Goal: Task Accomplishment & Management: Use online tool/utility

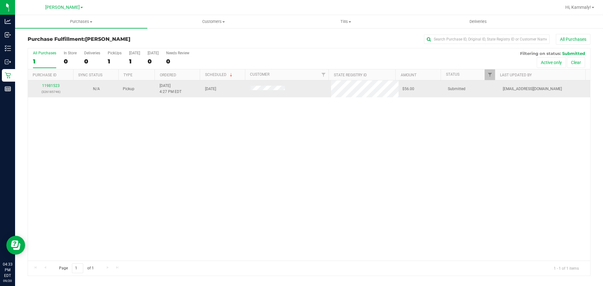
click at [56, 89] on div "11981523 (326185746)" at bounding box center [51, 89] width 38 height 12
click at [57, 84] on link "11981523" at bounding box center [51, 86] width 18 height 4
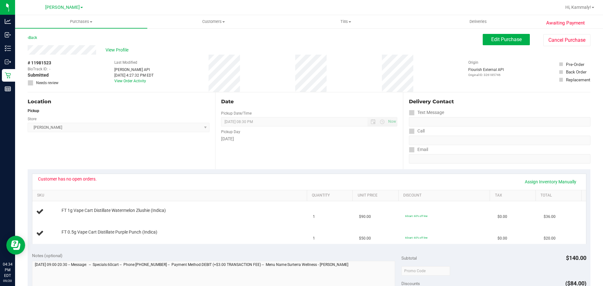
click at [95, 183] on div "Customer has no open orders. Assign Inventory Manually" at bounding box center [309, 181] width 542 height 11
click at [92, 175] on div "Customer has no open orders. Assign Inventory Manually" at bounding box center [308, 182] width 553 height 16
click at [93, 175] on div "Customer has no open orders. Assign Inventory Manually" at bounding box center [308, 182] width 553 height 16
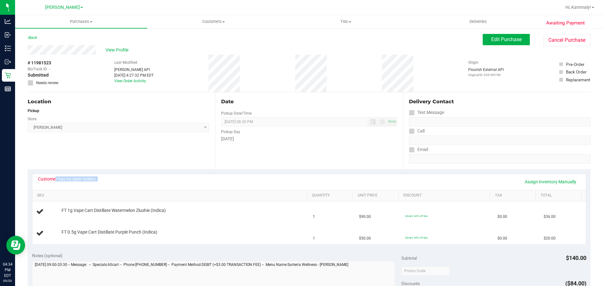
click at [93, 175] on div "Customer has no open orders. Assign Inventory Manually" at bounding box center [308, 182] width 553 height 16
copy div "Customer has no open orders. Assign Inventory Manually"
click at [491, 40] on span "Edit Purchase" at bounding box center [506, 39] width 30 height 6
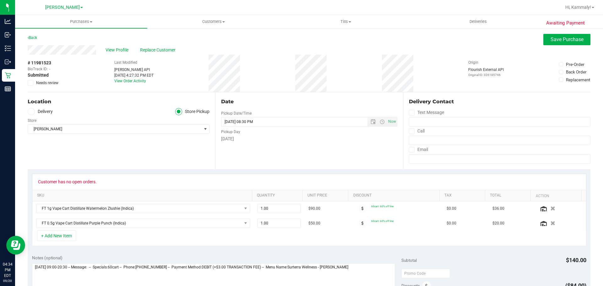
click at [50, 86] on div "# 11981523 BioTrack ID: - Submitted Needs review" at bounding box center [43, 73] width 31 height 37
click at [54, 79] on div "# 11981523 BioTrack ID: - Submitted Needs review" at bounding box center [43, 73] width 31 height 26
drag, startPoint x: 24, startPoint y: 83, endPoint x: 29, endPoint y: 83, distance: 4.4
click at [25, 83] on div "Awaiting Payment Back Save Purchase View Profile Replace Customer # 11981523 Bi…" at bounding box center [309, 275] width 588 height 495
click at [29, 83] on icon at bounding box center [31, 83] width 4 height 0
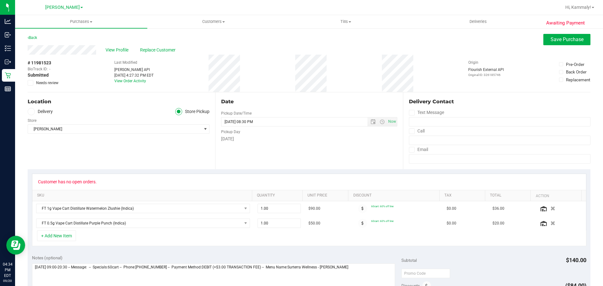
click at [0, 0] on input "Needs review" at bounding box center [0, 0] width 0 height 0
click at [550, 39] on span "Save Purchase" at bounding box center [566, 39] width 33 height 6
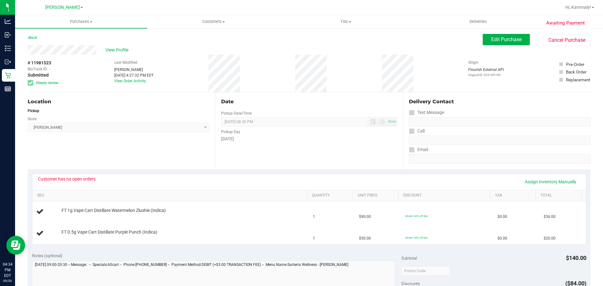
click at [120, 50] on span "View Profile" at bounding box center [117, 50] width 25 height 7
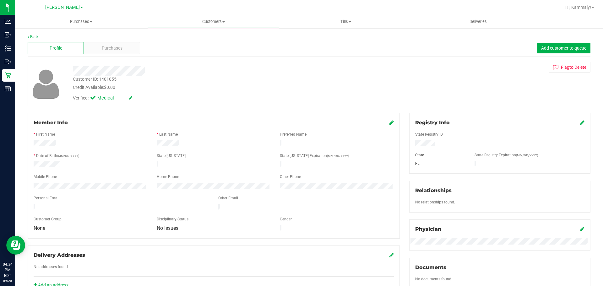
click at [110, 81] on div "Customer ID: 1401055" at bounding box center [95, 79] width 44 height 7
copy div "1401055"
click at [118, 49] on span "Purchases" at bounding box center [112, 48] width 21 height 7
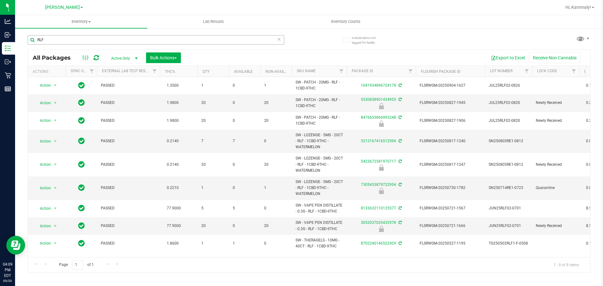
click at [151, 40] on input "RLF" at bounding box center [156, 39] width 256 height 9
type input "0259969266309368"
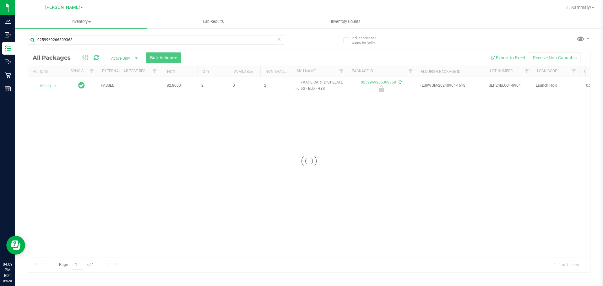
click at [54, 88] on div at bounding box center [309, 161] width 562 height 222
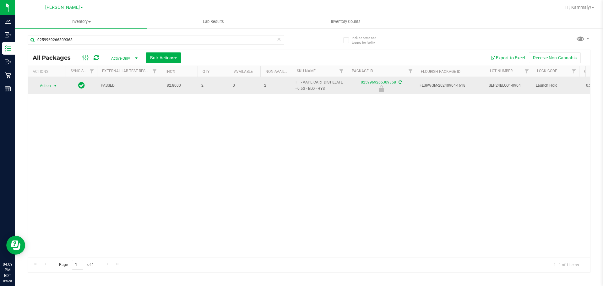
click at [54, 85] on span "select" at bounding box center [55, 85] width 5 height 5
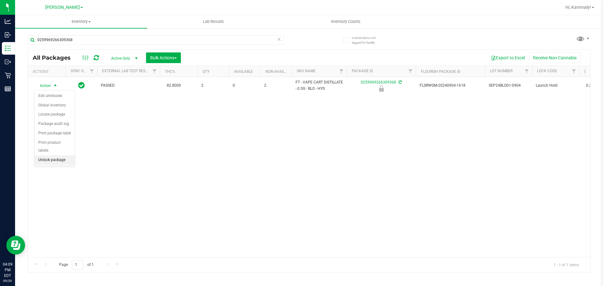
click at [49, 155] on li "Unlock package" at bounding box center [55, 159] width 40 height 9
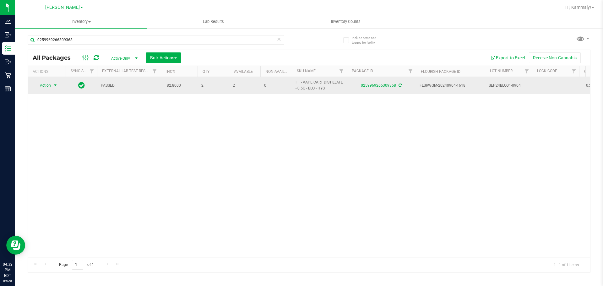
click at [55, 85] on span "select" at bounding box center [55, 85] width 5 height 5
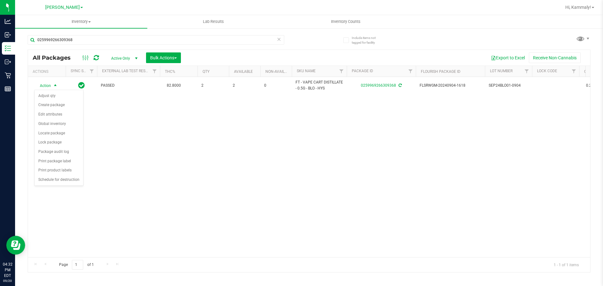
click at [94, 55] on div "All Packages Active Only Active Only Lab Samples Locked All External Internal B…" at bounding box center [309, 58] width 562 height 16
click at [96, 59] on icon at bounding box center [96, 58] width 5 height 6
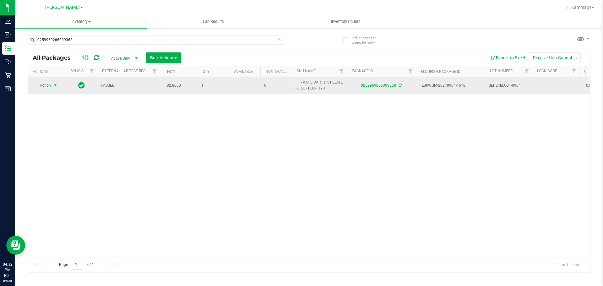
click at [54, 84] on span "select" at bounding box center [55, 85] width 5 height 5
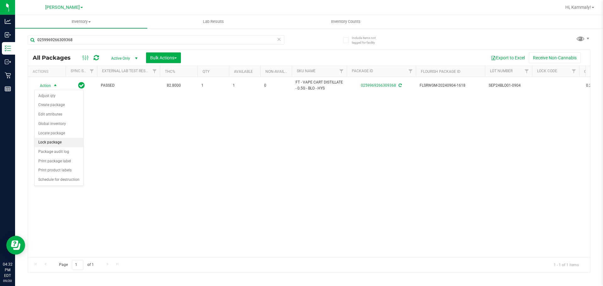
click at [57, 138] on li "Lock package" at bounding box center [59, 142] width 49 height 9
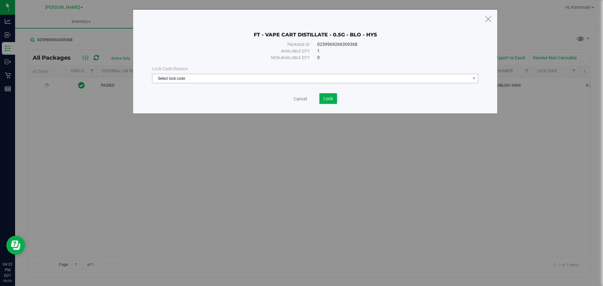
click at [239, 79] on span "Select lock code" at bounding box center [311, 78] width 318 height 9
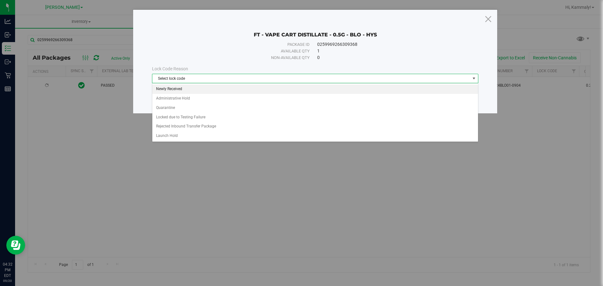
drag, startPoint x: 220, startPoint y: 86, endPoint x: 361, endPoint y: 111, distance: 143.2
click at [221, 86] on li "Newly Received" at bounding box center [315, 88] width 326 height 9
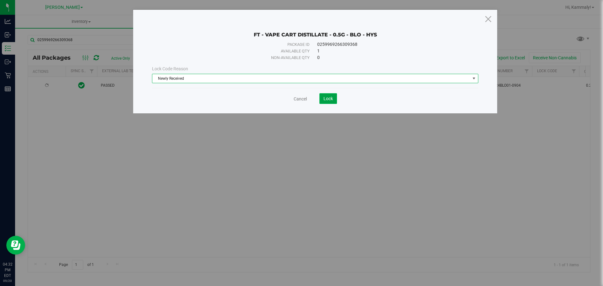
click at [330, 96] on span "Lock" at bounding box center [327, 98] width 9 height 5
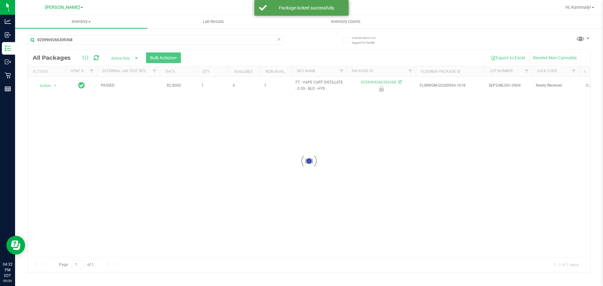
click at [49, 87] on div at bounding box center [309, 161] width 562 height 222
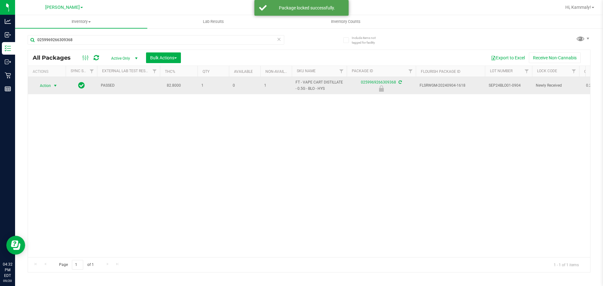
click at [54, 86] on span "select" at bounding box center [55, 85] width 5 height 5
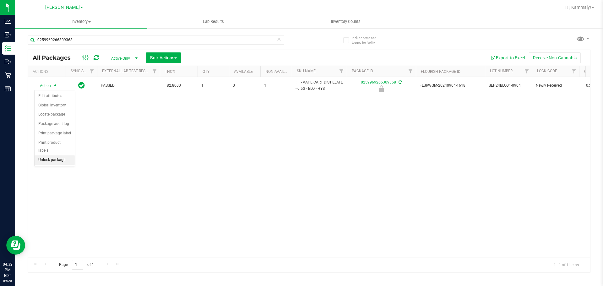
click at [53, 155] on li "Unlock package" at bounding box center [55, 159] width 40 height 9
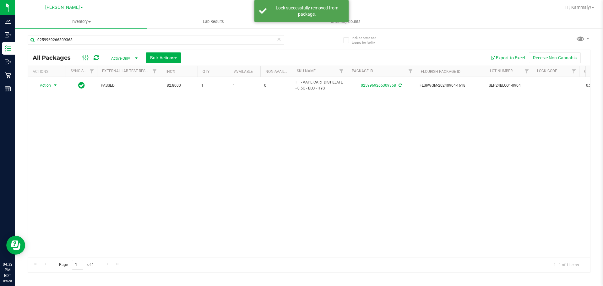
click at [50, 84] on span "Action" at bounding box center [42, 85] width 17 height 9
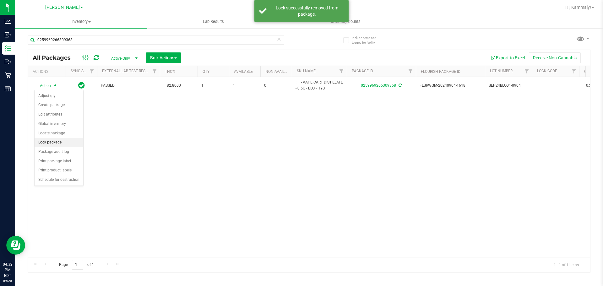
click at [52, 140] on li "Lock package" at bounding box center [59, 142] width 49 height 9
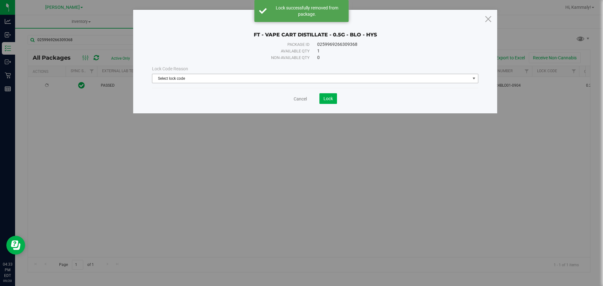
click at [241, 77] on span "Select lock code" at bounding box center [311, 78] width 318 height 9
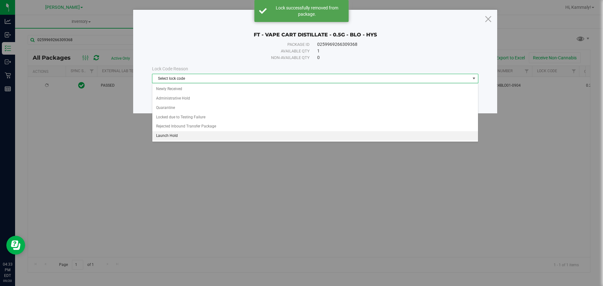
drag, startPoint x: 194, startPoint y: 134, endPoint x: 299, endPoint y: 98, distance: 111.1
click at [196, 133] on li "Launch Hold" at bounding box center [315, 135] width 326 height 9
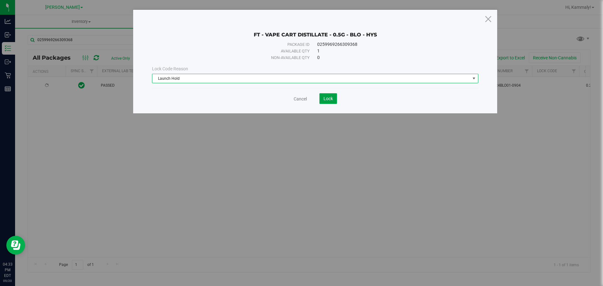
click at [332, 99] on span "Lock" at bounding box center [327, 98] width 9 height 5
